Goal: Ask a question

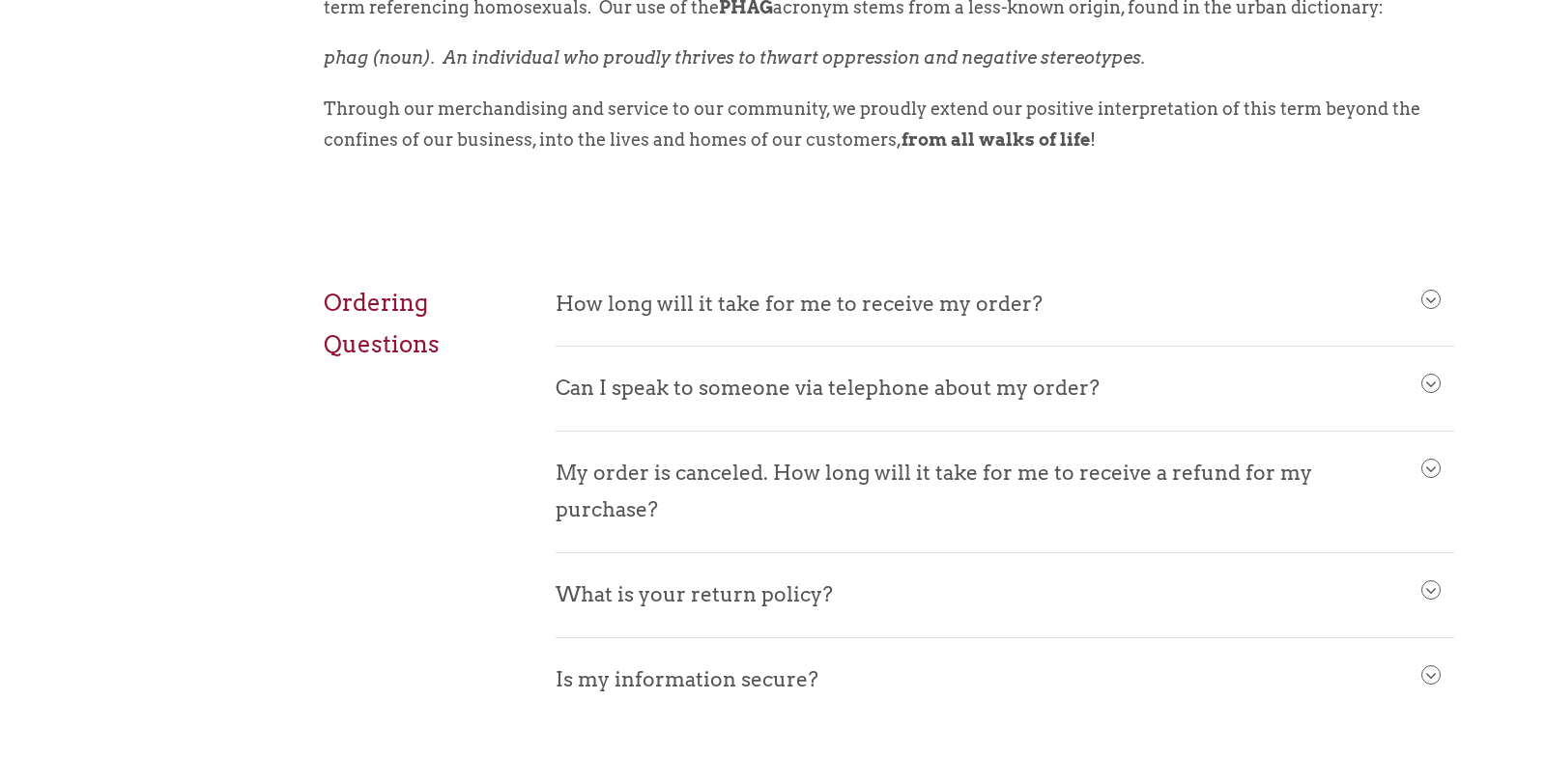
scroll to position [804, 0]
click at [1434, 375] on span at bounding box center [1431, 383] width 18 height 18
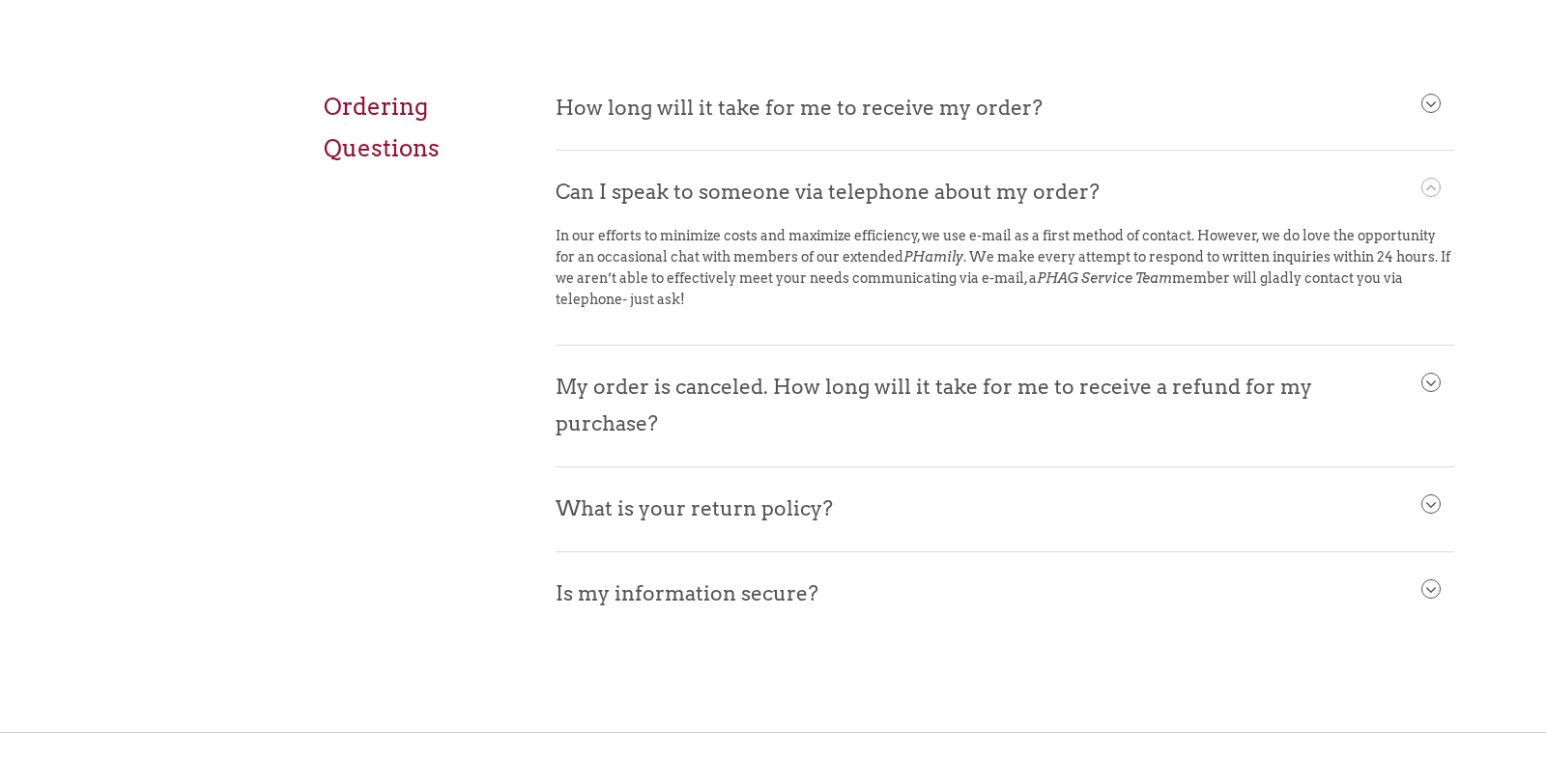
scroll to position [1015, 0]
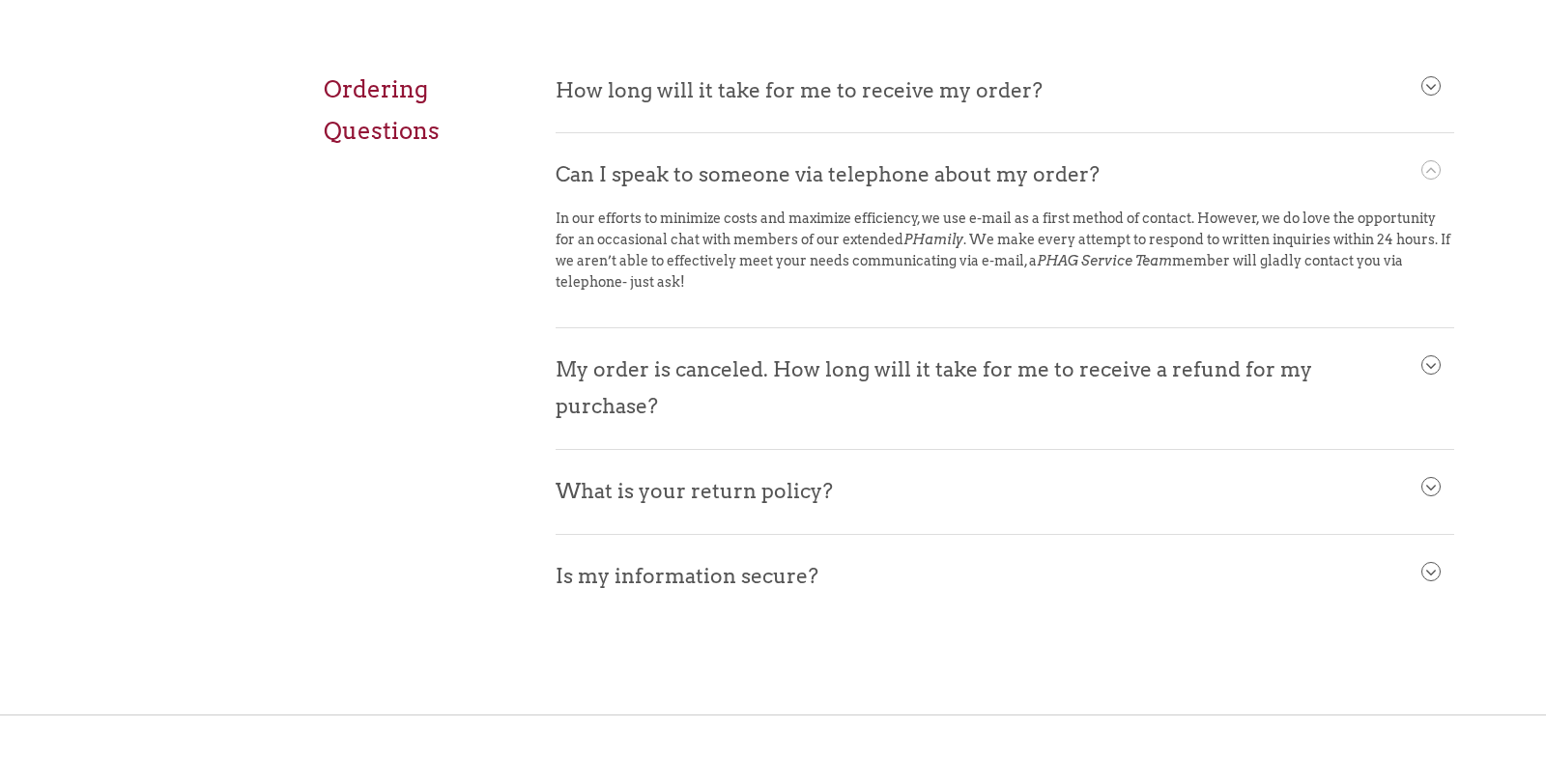
click at [1426, 365] on span at bounding box center [1431, 366] width 18 height 18
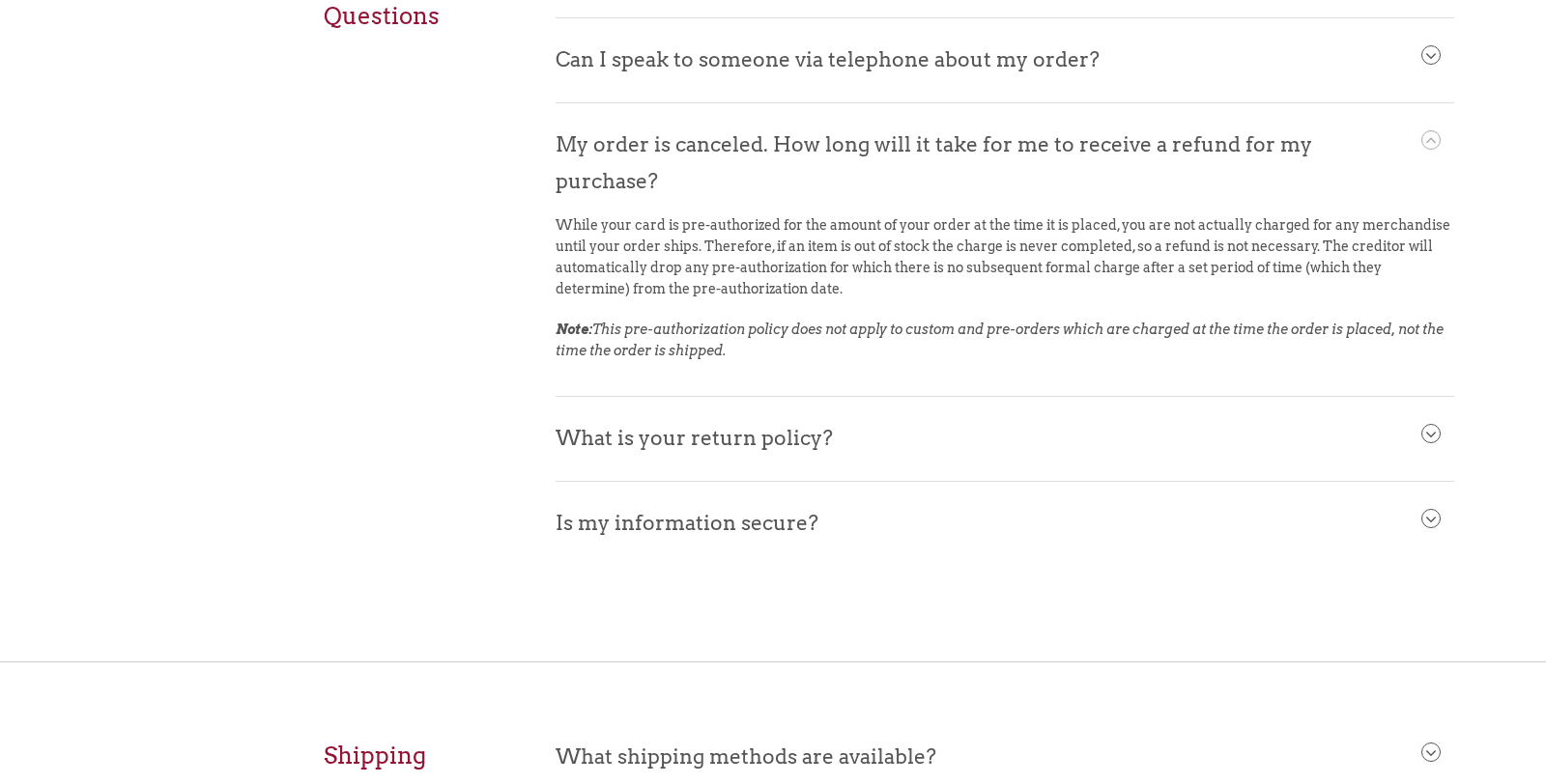
scroll to position [1135, 0]
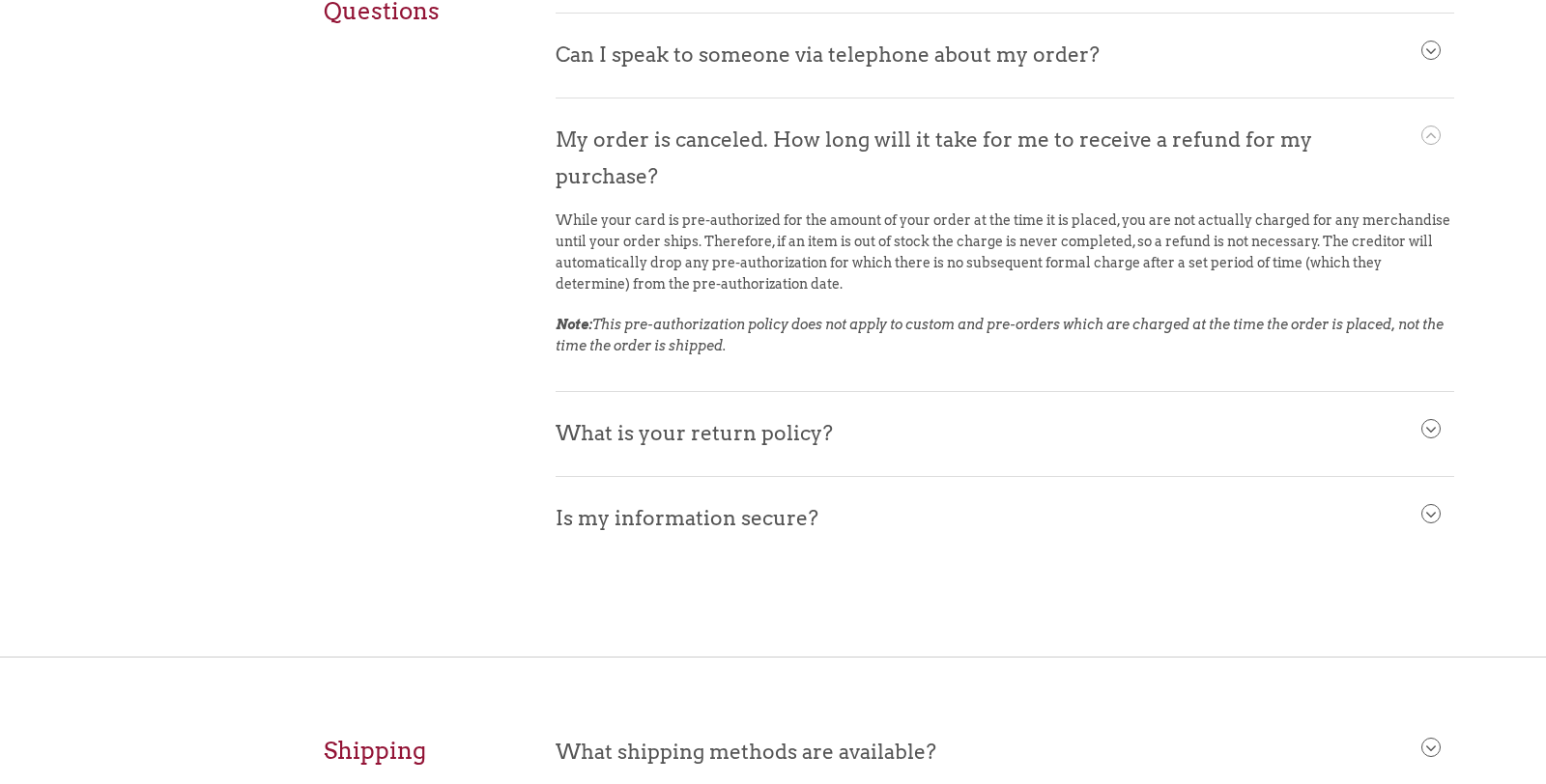
click at [1433, 429] on span at bounding box center [1431, 430] width 18 height 18
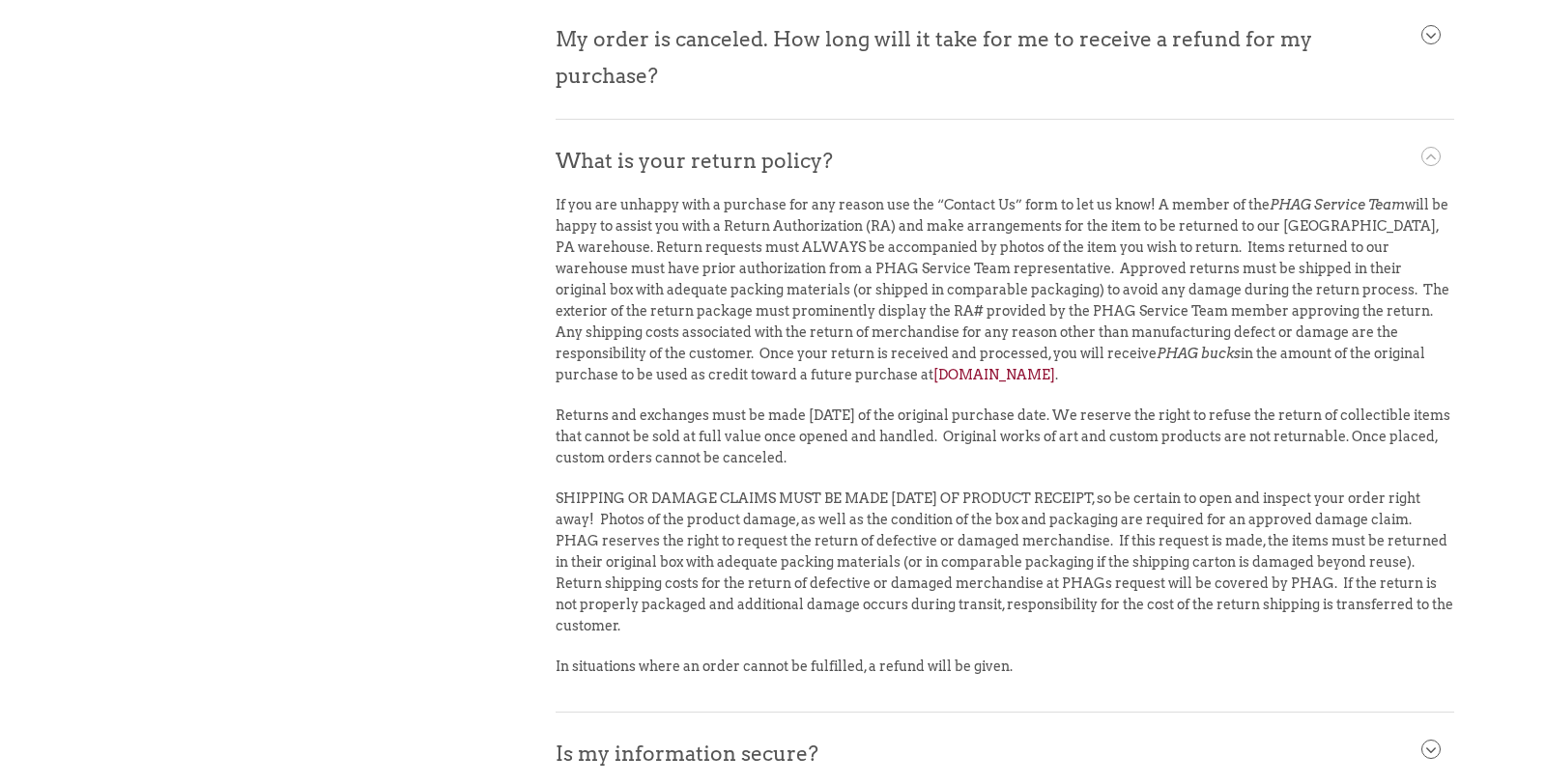
scroll to position [1236, 0]
